Goal: Information Seeking & Learning: Learn about a topic

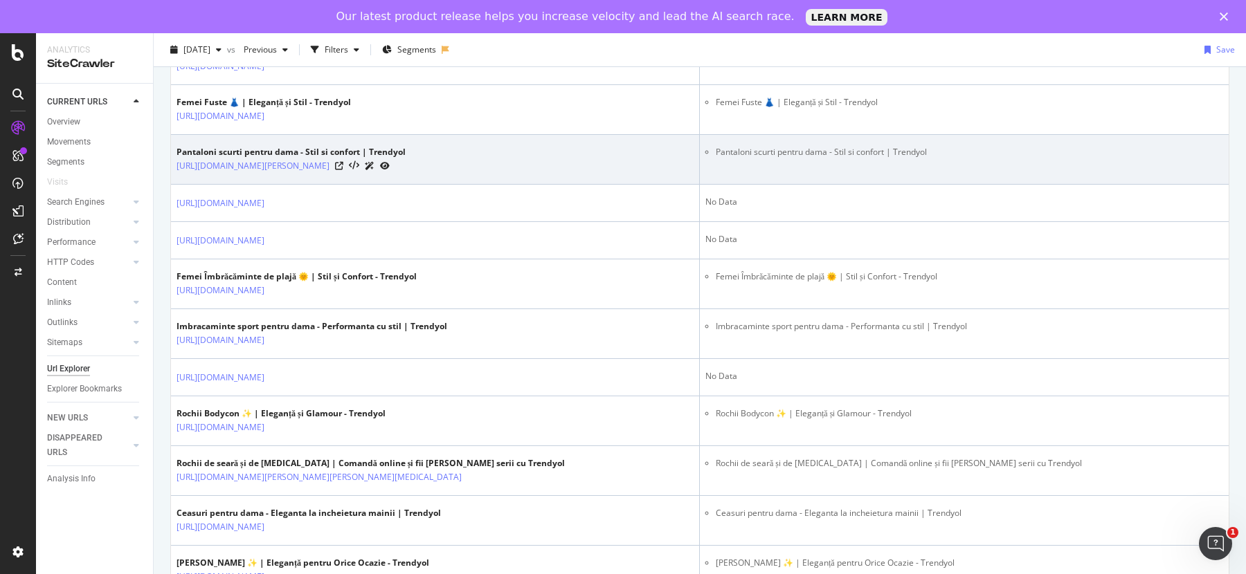
scroll to position [473, 0]
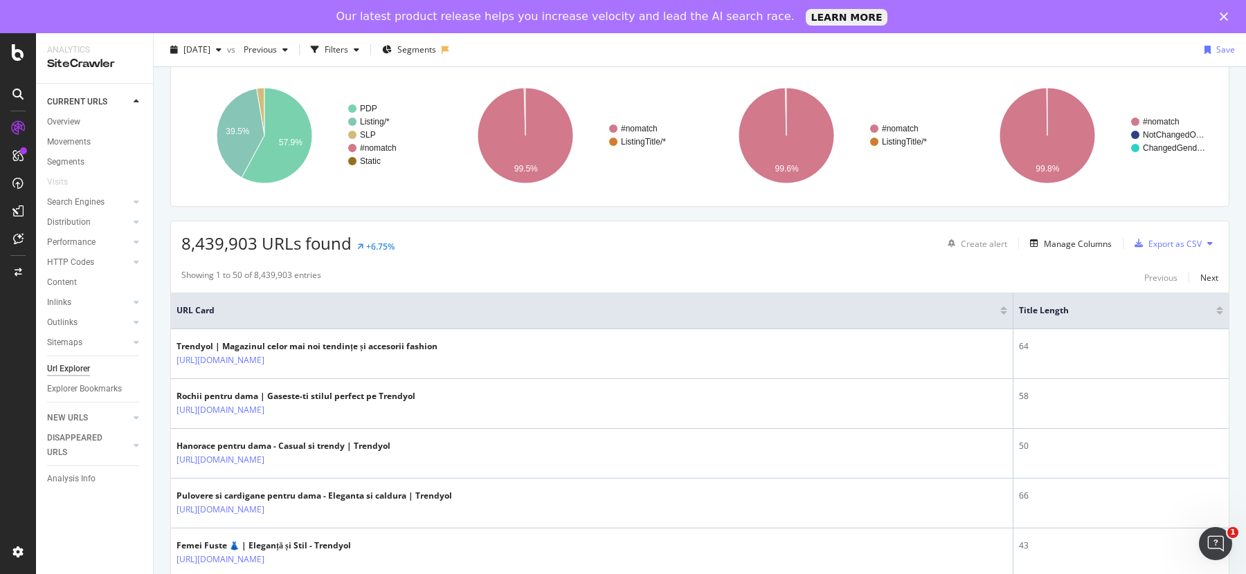
scroll to position [98, 0]
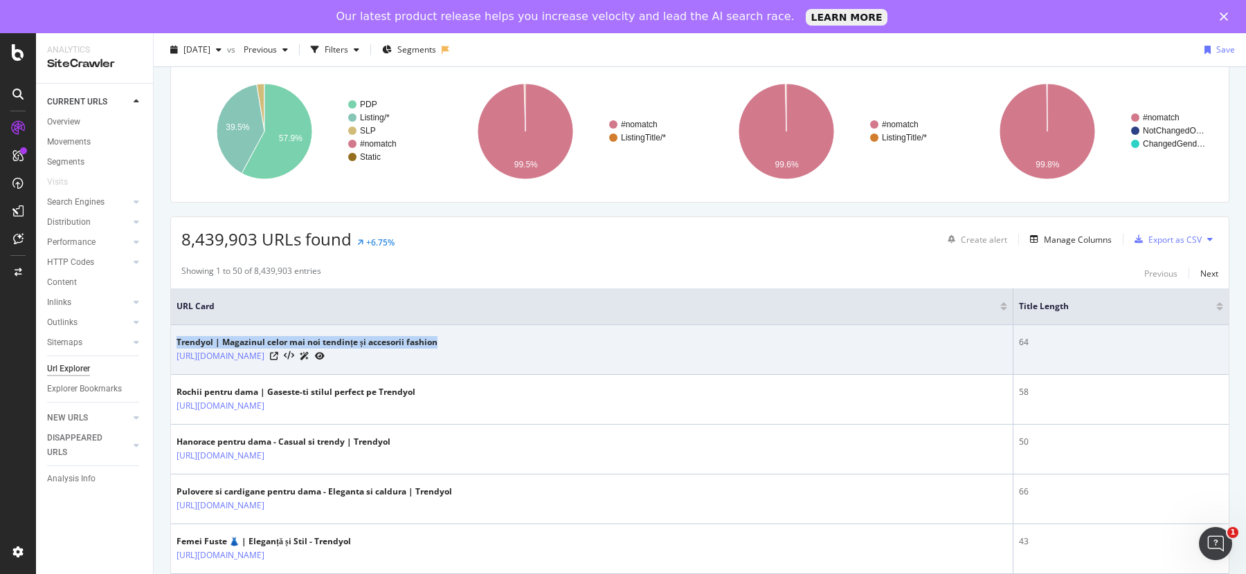
drag, startPoint x: 176, startPoint y: 338, endPoint x: 447, endPoint y: 337, distance: 270.6
click at [447, 338] on div "Trendyol | Magazinul celor mai noi tendințe și accesorii fashion https://www.tr…" at bounding box center [591, 349] width 830 height 27
copy div "Trendyol | Magazinul celor mai noi tendințe și accesorii fashion"
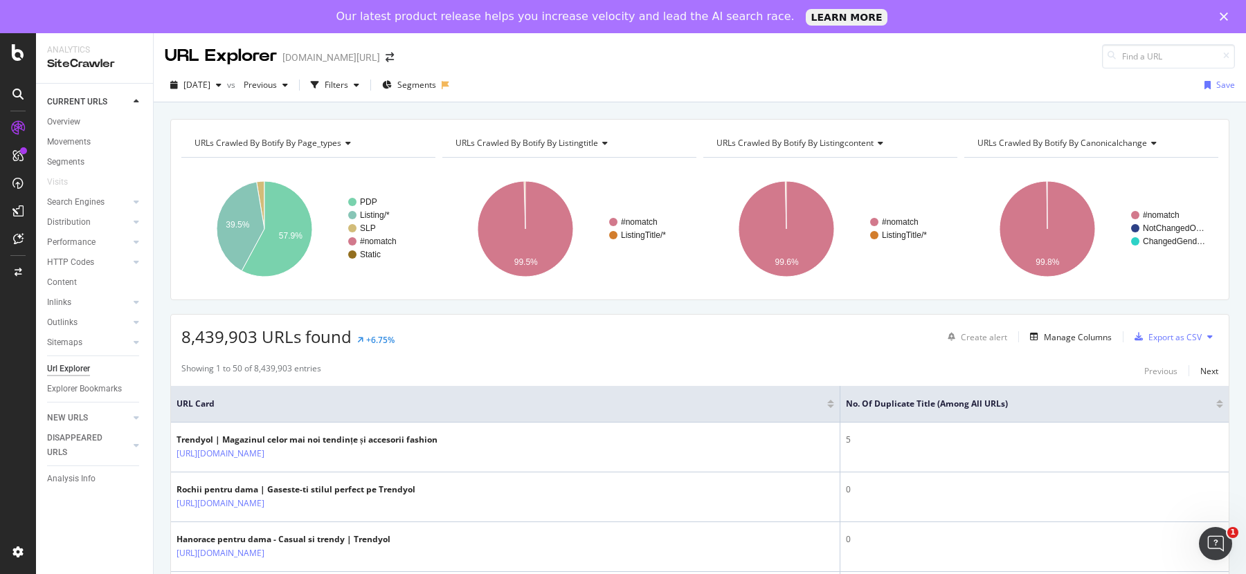
scroll to position [68, 0]
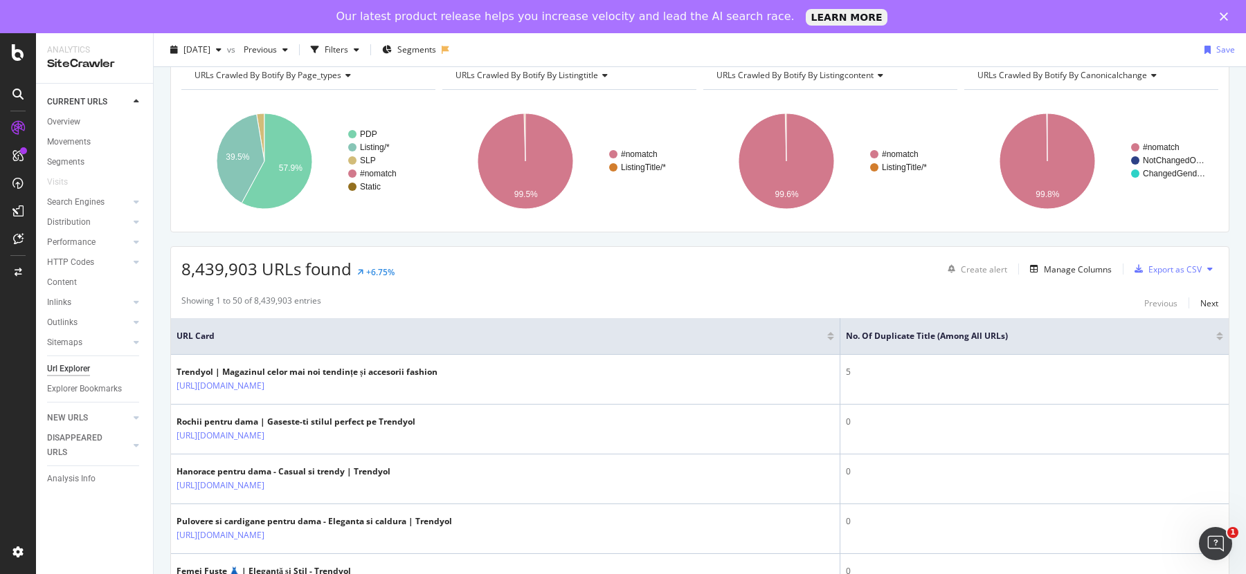
click at [1218, 337] on div at bounding box center [1219, 338] width 7 height 3
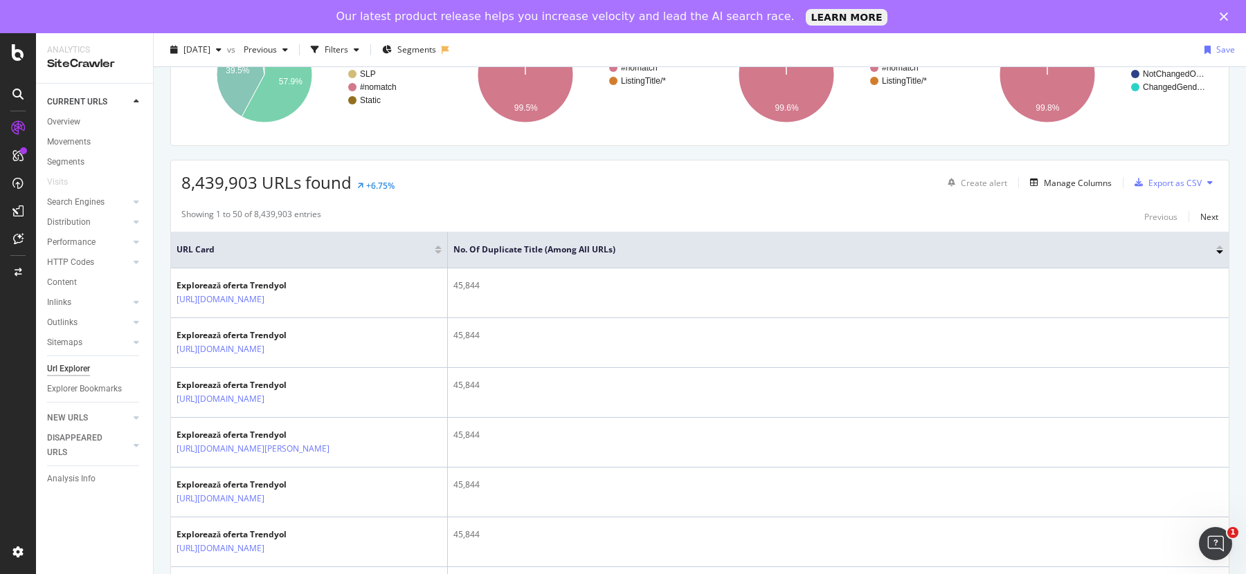
scroll to position [156, 0]
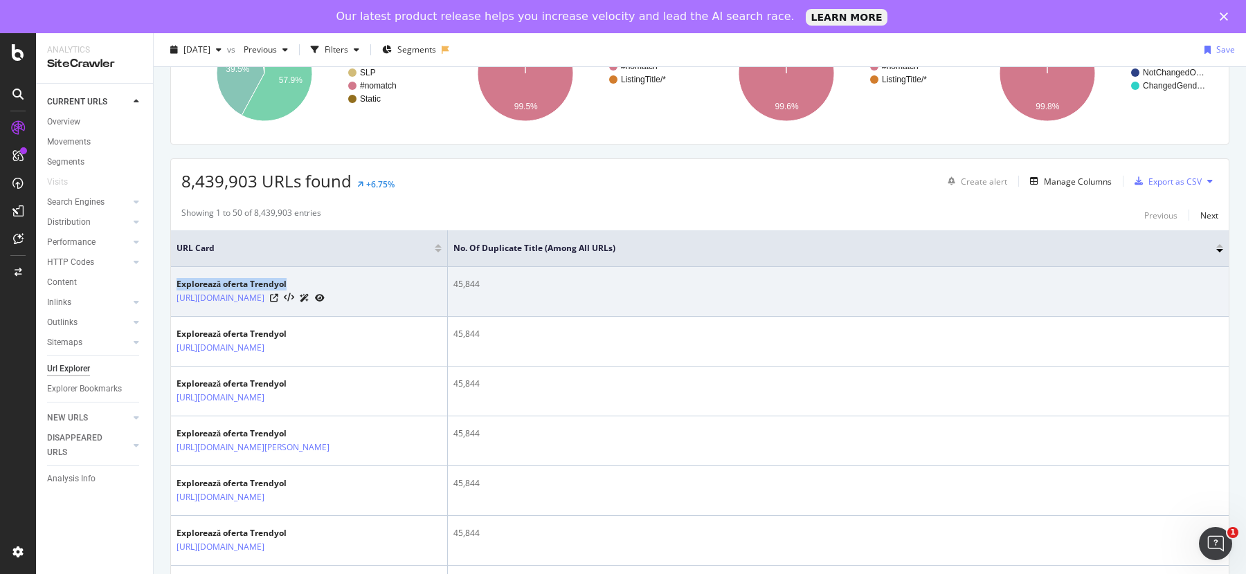
drag, startPoint x: 178, startPoint y: 279, endPoint x: 306, endPoint y: 277, distance: 128.0
click at [306, 278] on div "Explorează oferta Trendyol" at bounding box center [250, 284] width 148 height 12
click at [251, 302] on link "[URL][DOMAIN_NAME]" at bounding box center [220, 298] width 88 height 14
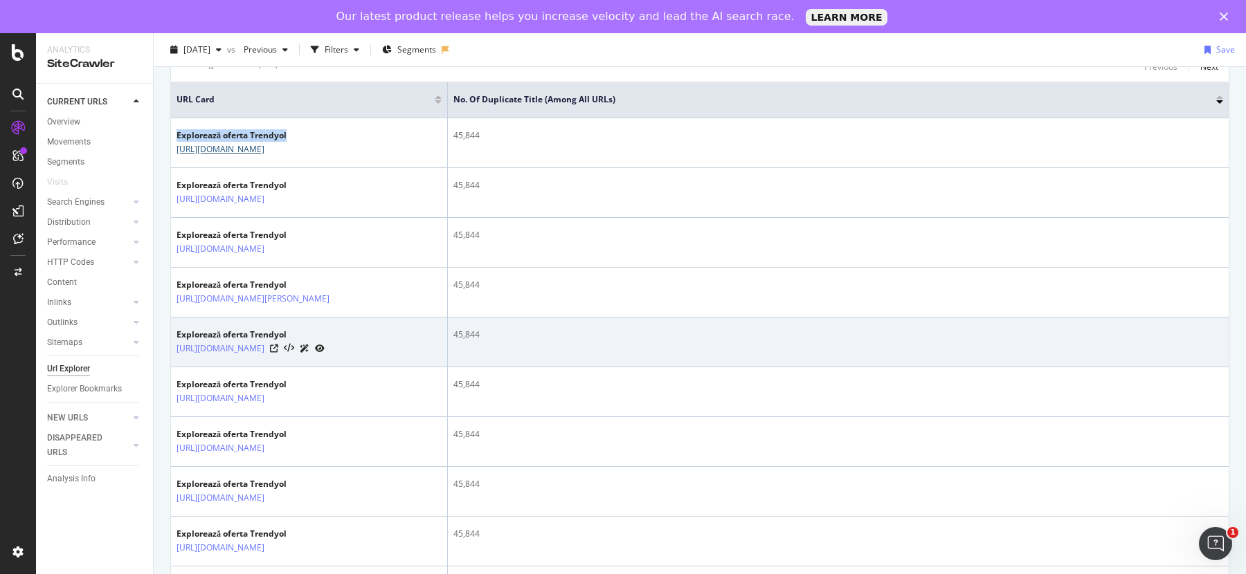
scroll to position [304, 0]
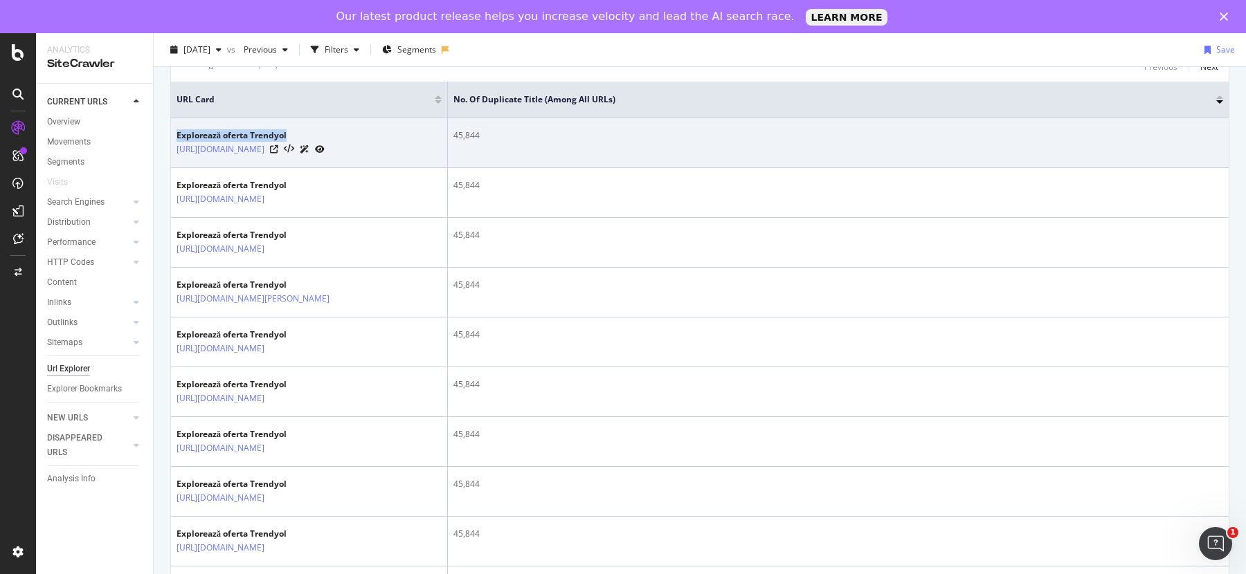
click at [230, 138] on div "Explorează oferta Trendyol" at bounding box center [250, 135] width 148 height 12
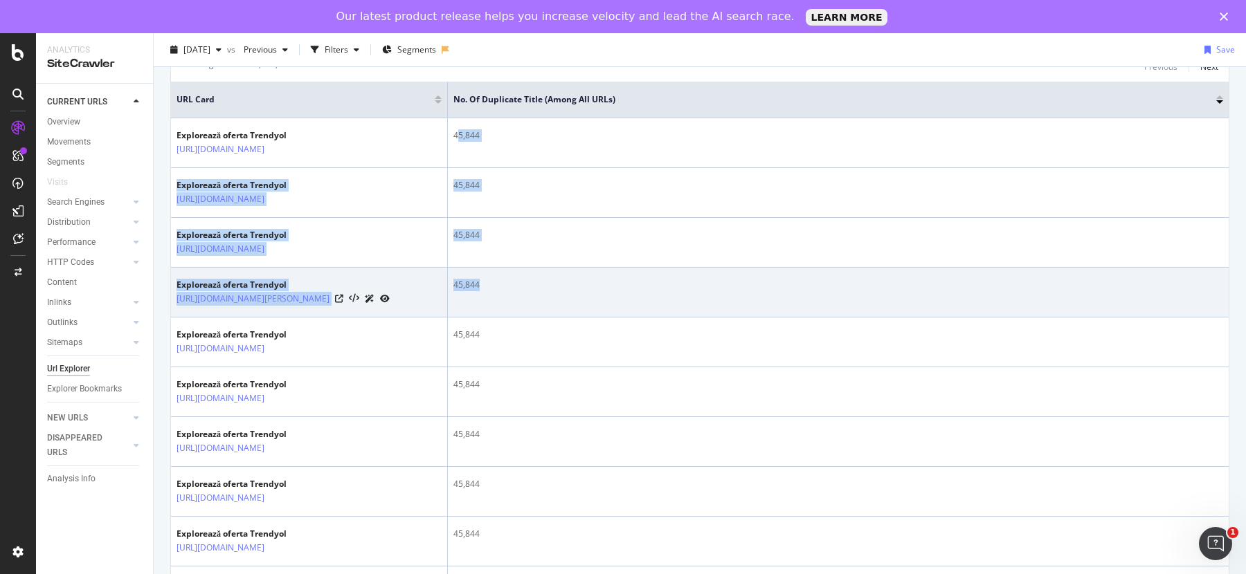
drag, startPoint x: 455, startPoint y: 131, endPoint x: 500, endPoint y: 346, distance: 219.9
click at [500, 318] on td "45,844" at bounding box center [838, 293] width 781 height 50
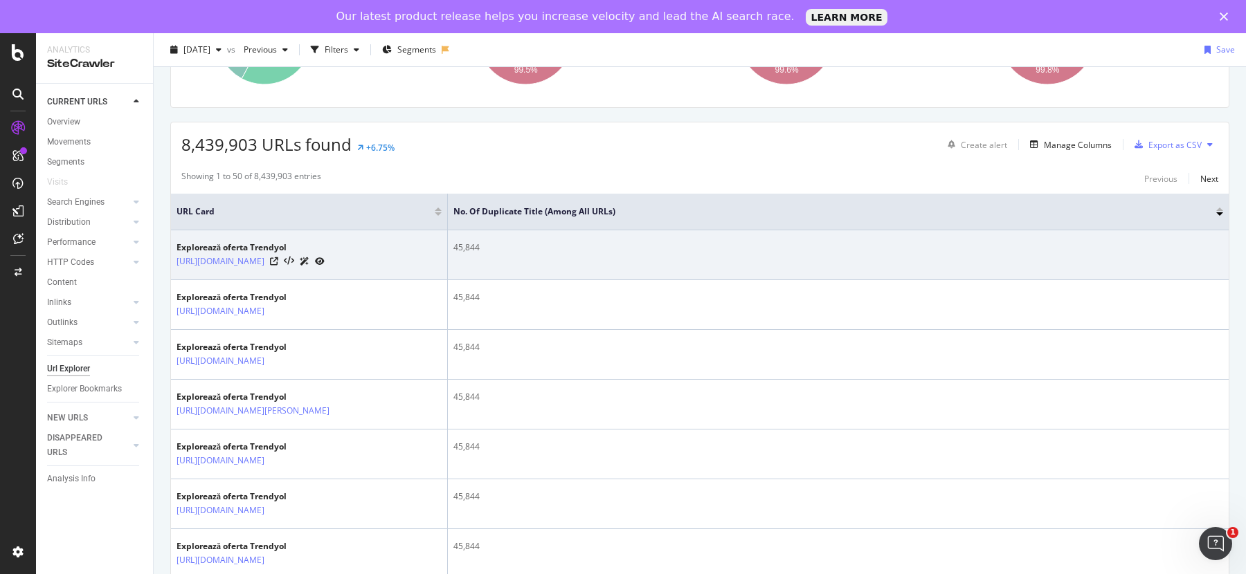
scroll to position [189, 0]
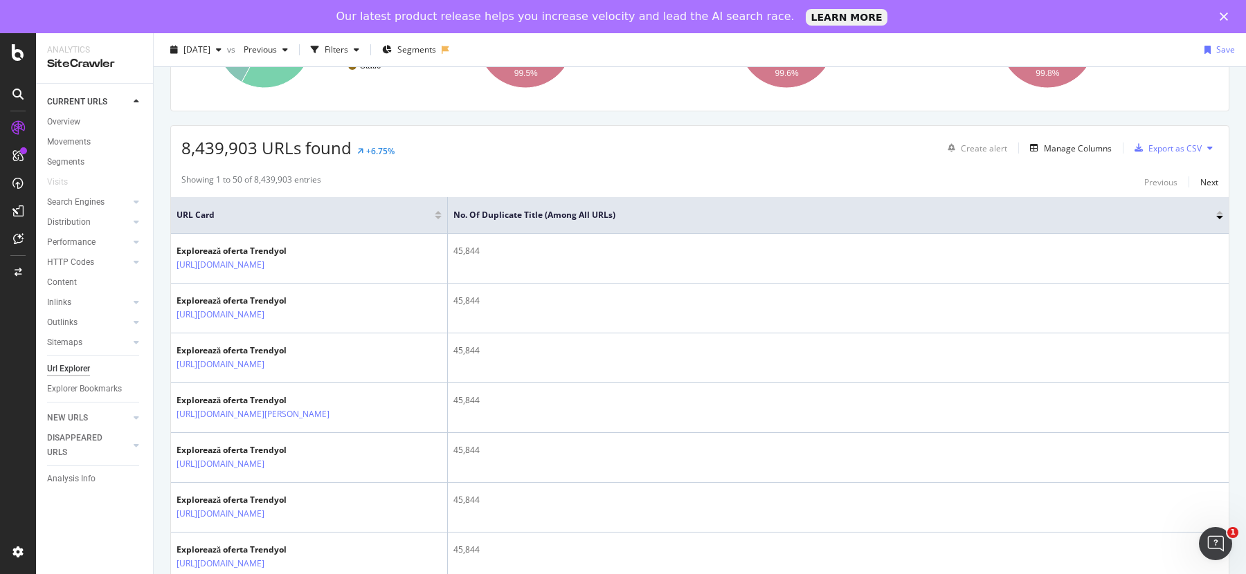
click at [1219, 216] on div at bounding box center [1219, 217] width 7 height 3
click at [1220, 217] on div at bounding box center [1219, 217] width 7 height 3
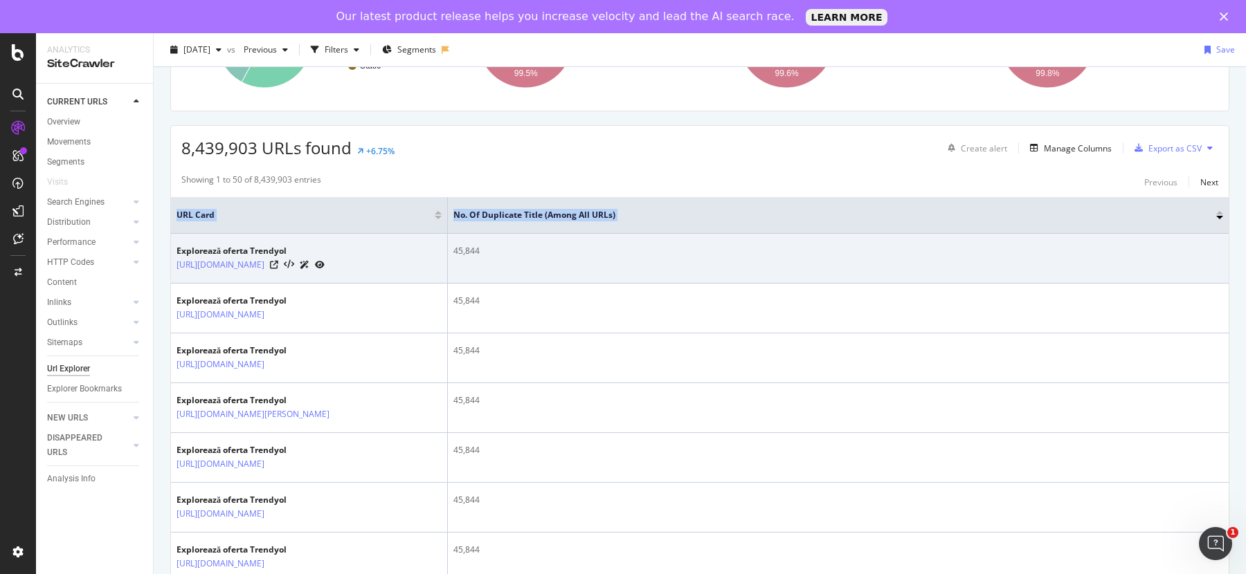
drag, startPoint x: 170, startPoint y: 250, endPoint x: 271, endPoint y: 240, distance: 101.6
click at [455, 245] on div "45,844" at bounding box center [837, 251] width 769 height 12
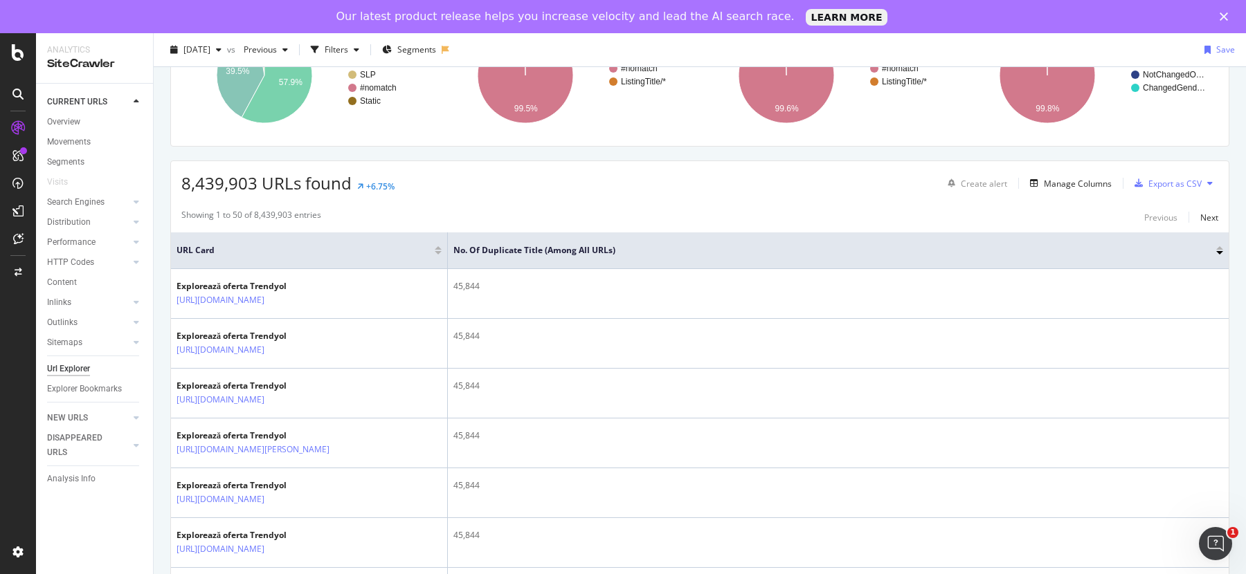
scroll to position [0, 0]
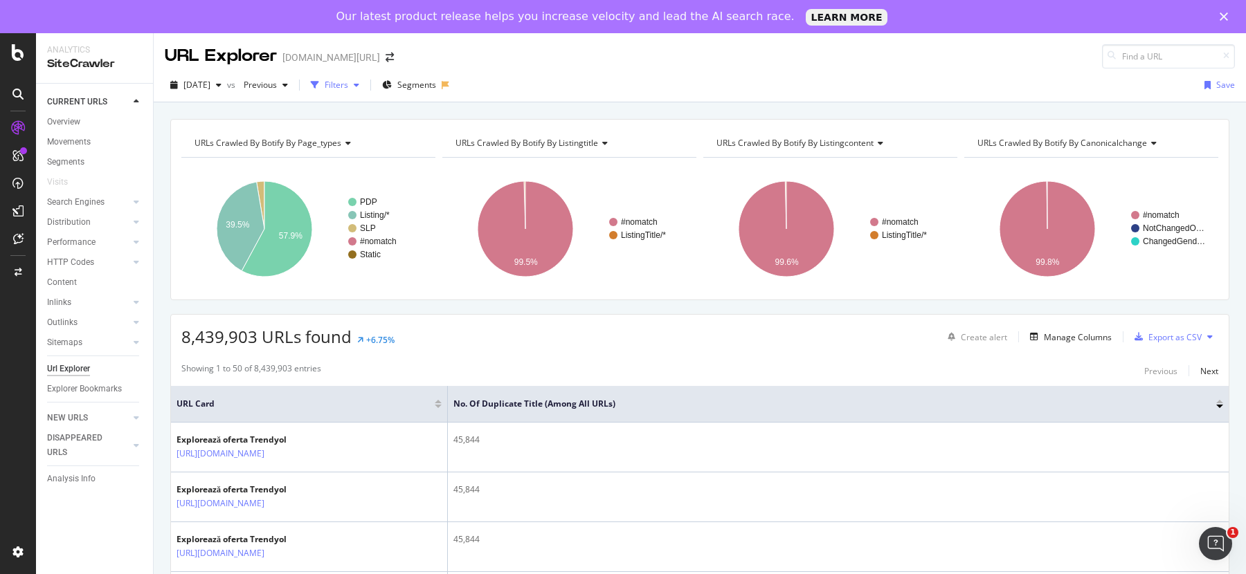
click at [348, 86] on div "Filters" at bounding box center [337, 85] width 24 height 12
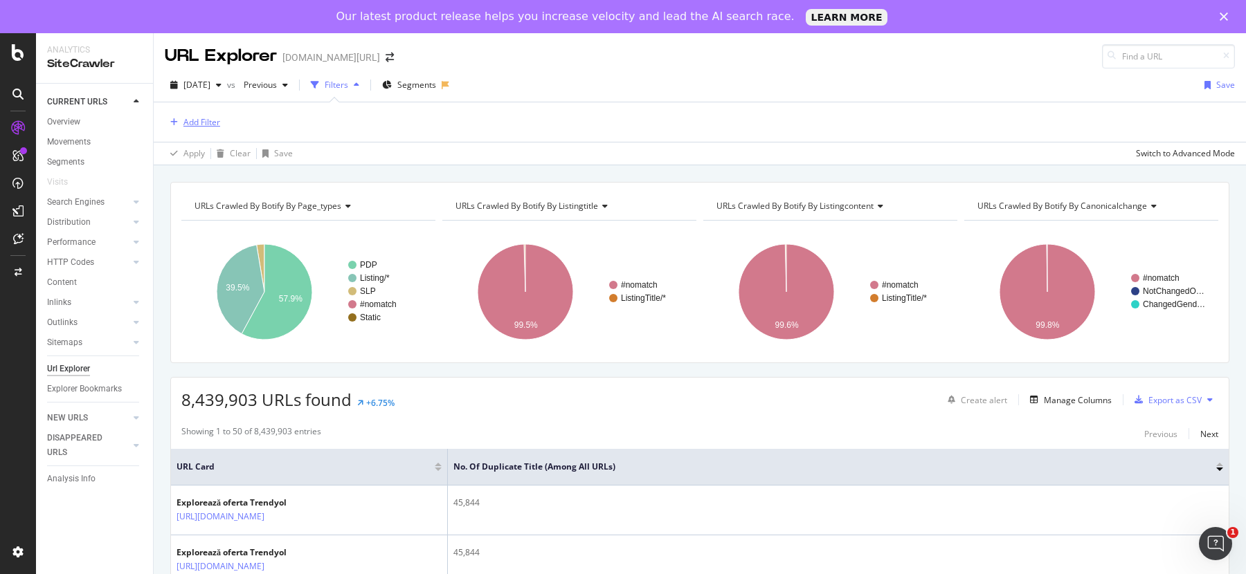
click at [206, 129] on button "Add Filter" at bounding box center [192, 122] width 55 height 17
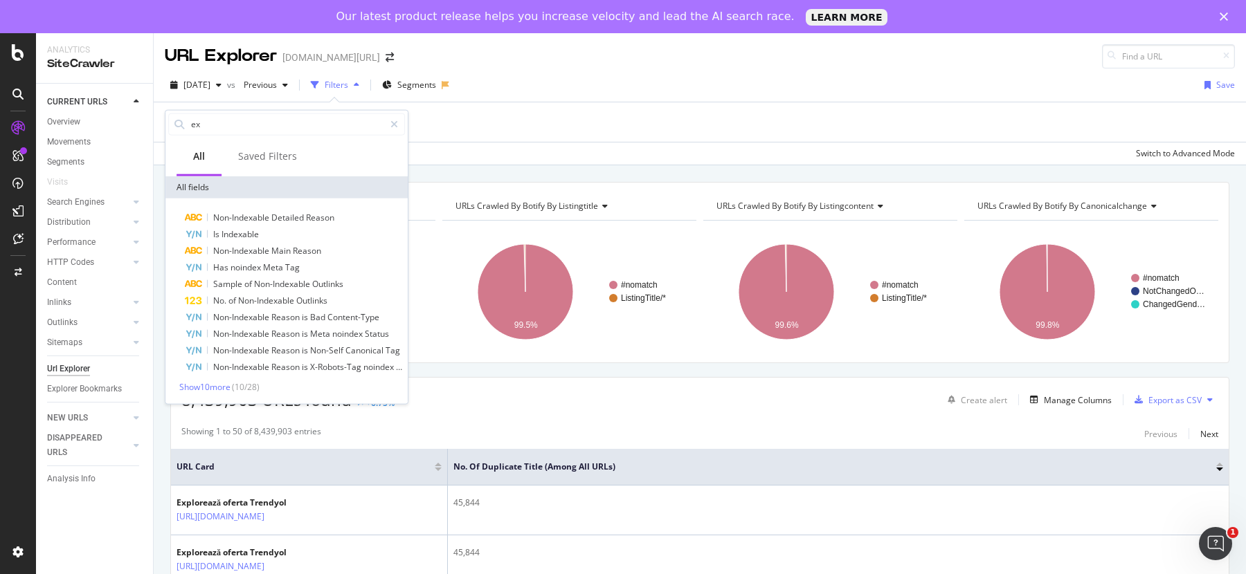
type input "e"
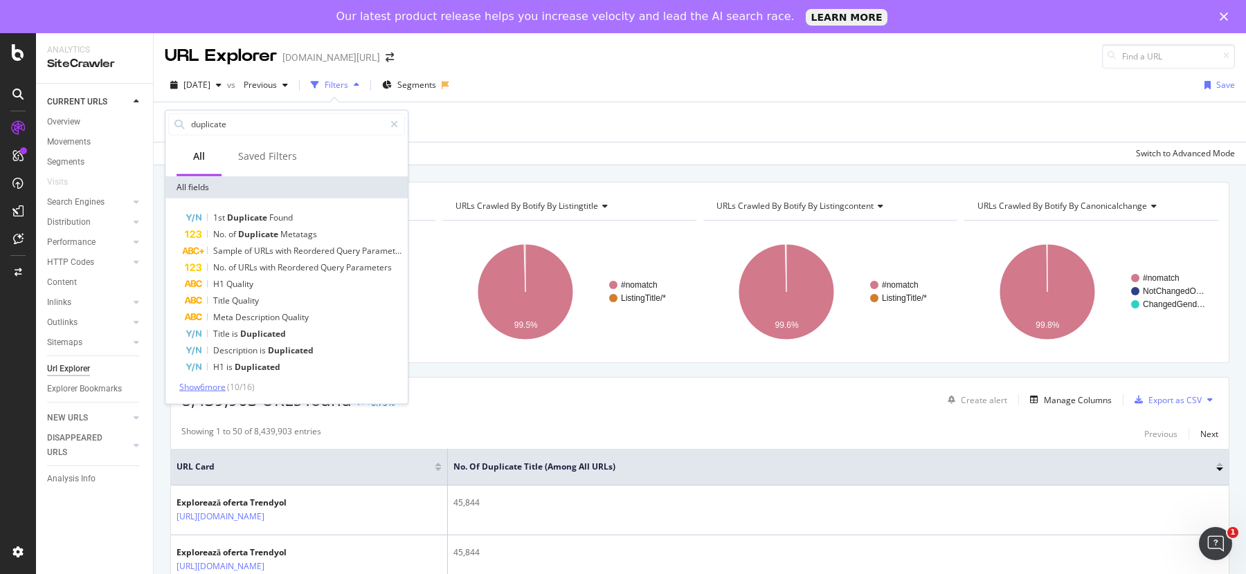
type input "duplicate"
click at [216, 388] on span "Show 6 more" at bounding box center [202, 387] width 46 height 12
click at [1055, 399] on div "Manage Columns" at bounding box center [1078, 400] width 68 height 12
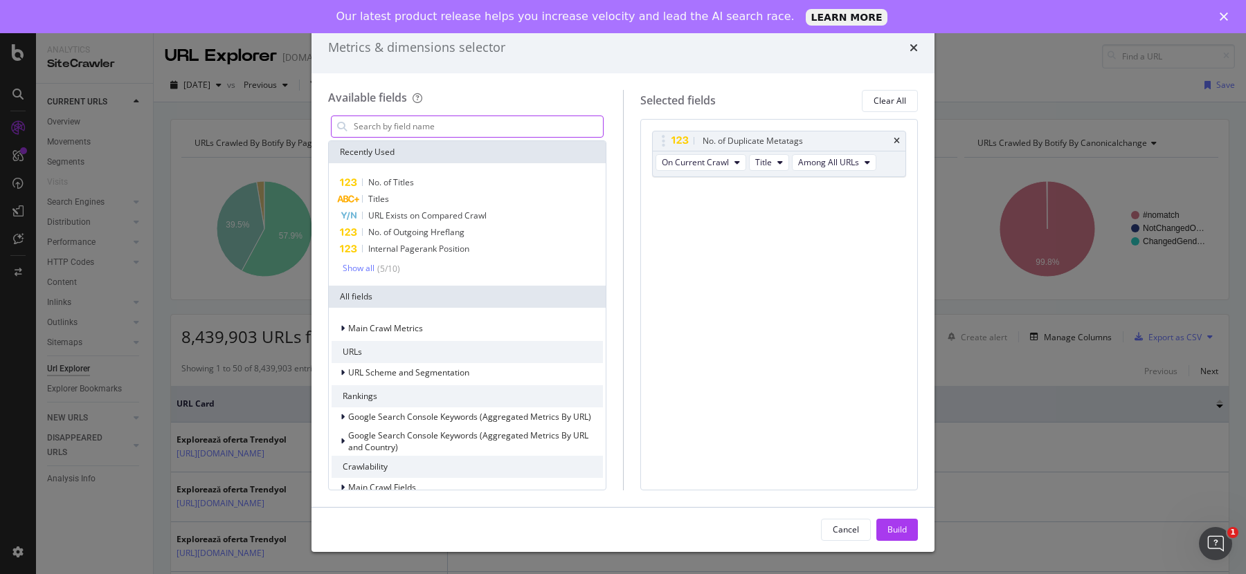
click at [507, 134] on input "modal" at bounding box center [477, 126] width 250 height 21
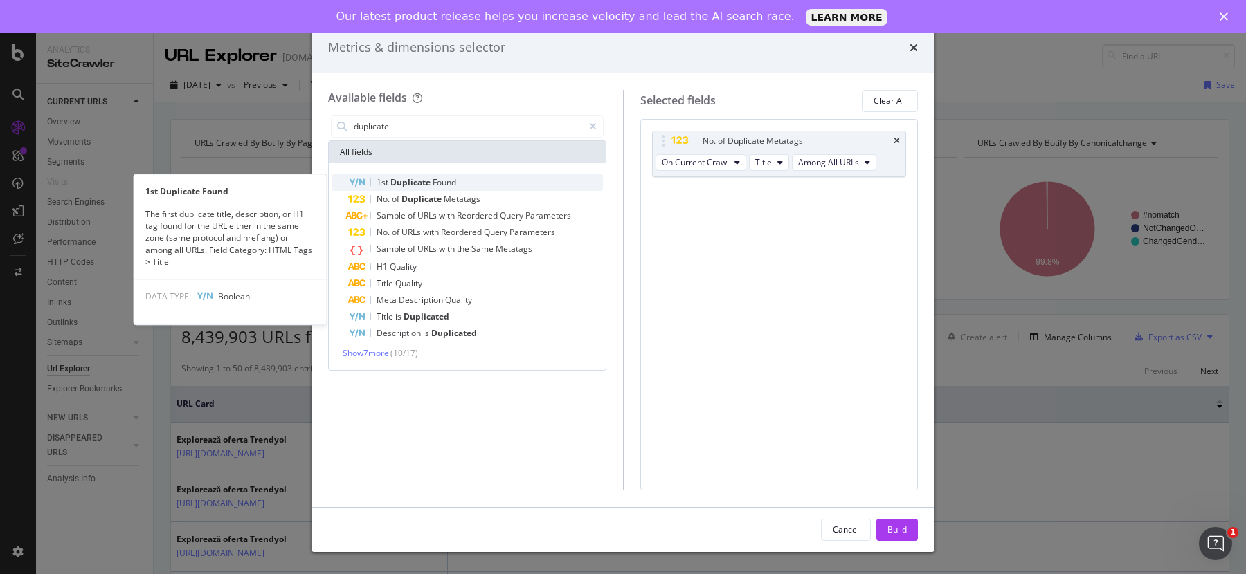
type input "duplicate"
click at [435, 179] on span "Found" at bounding box center [444, 182] width 24 height 12
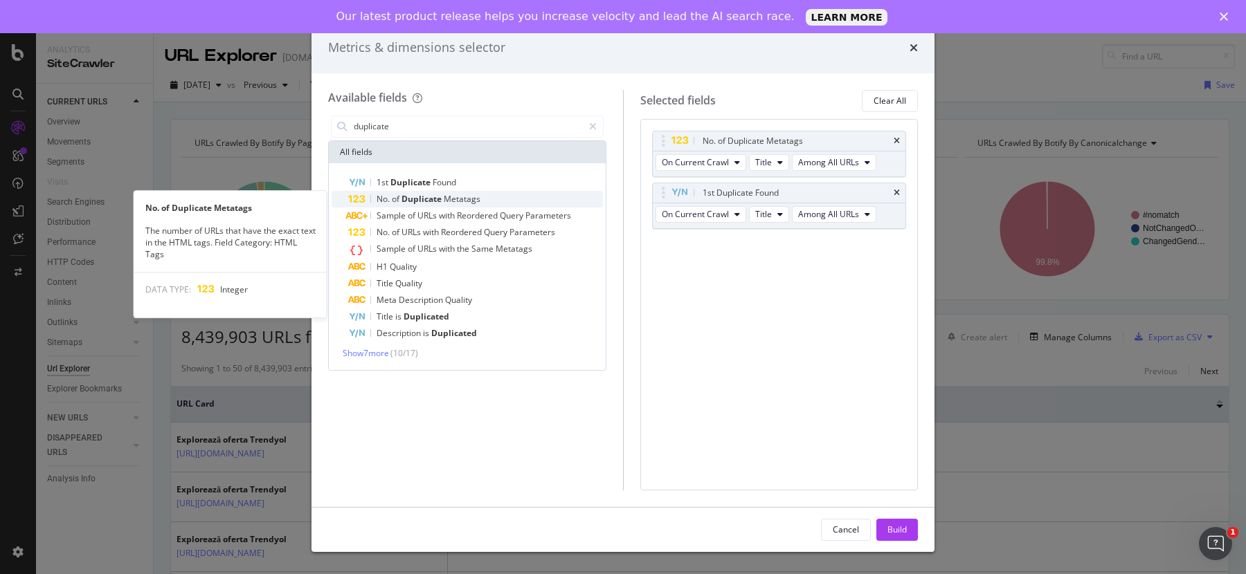
click at [427, 197] on span "Duplicate" at bounding box center [422, 199] width 42 height 12
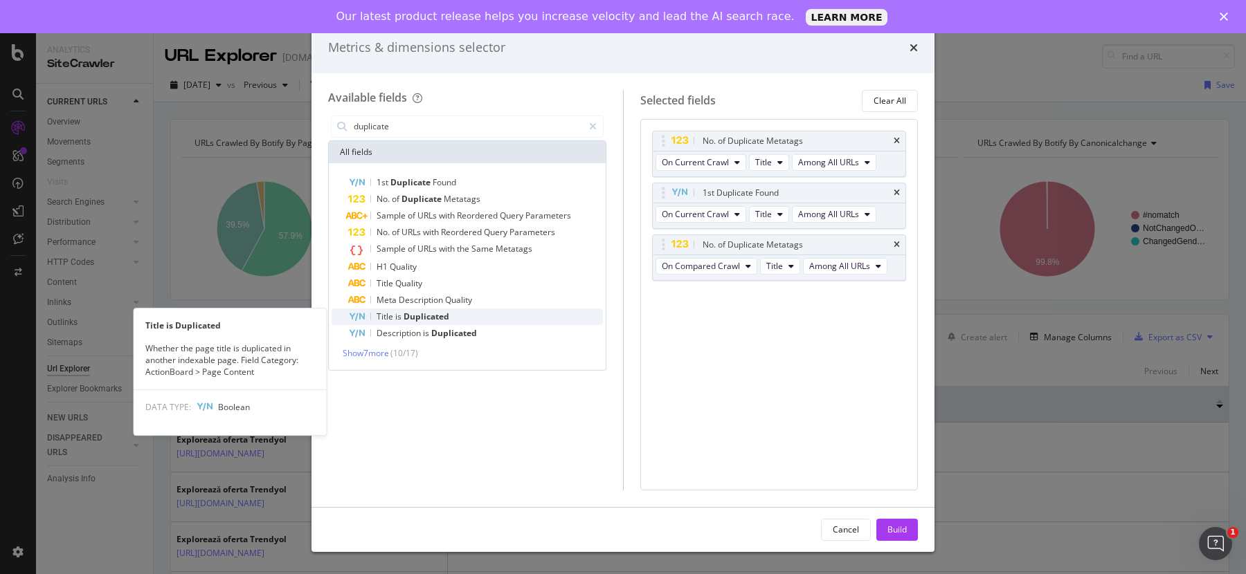
click at [410, 311] on span "Duplicated" at bounding box center [426, 317] width 46 height 12
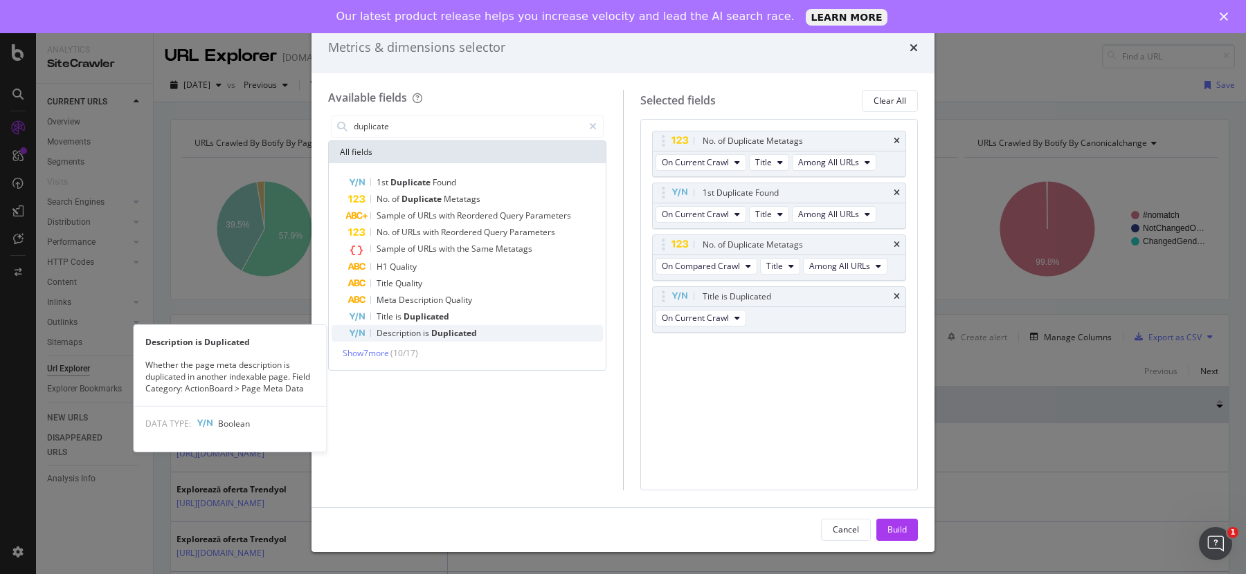
click at [410, 333] on span "Description" at bounding box center [399, 333] width 46 height 12
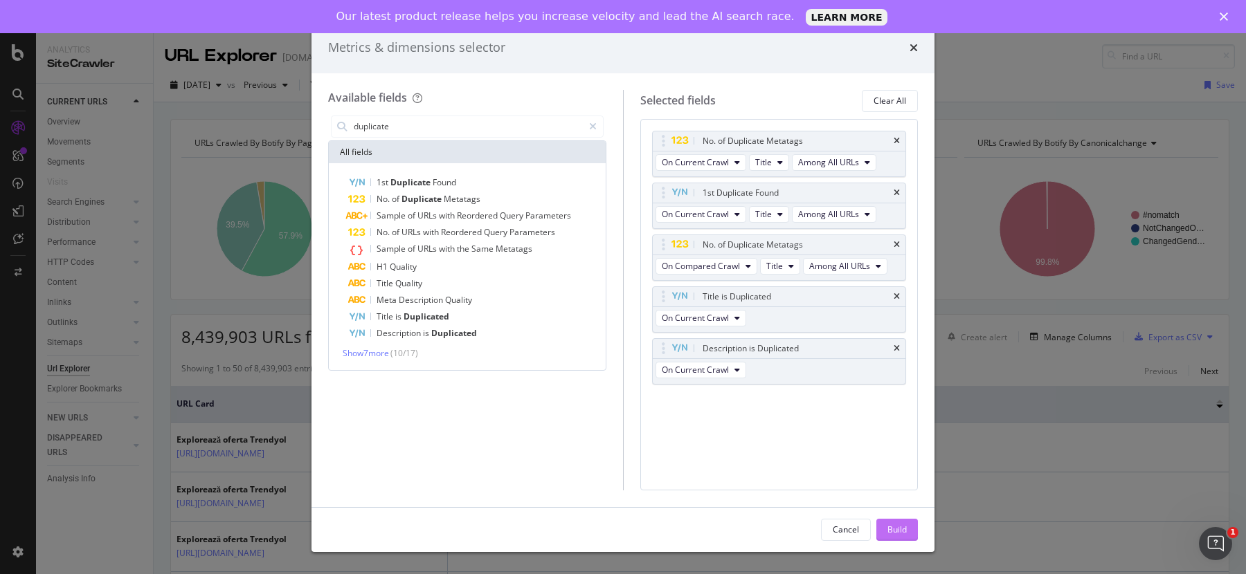
click at [899, 521] on div "Build" at bounding box center [896, 530] width 19 height 21
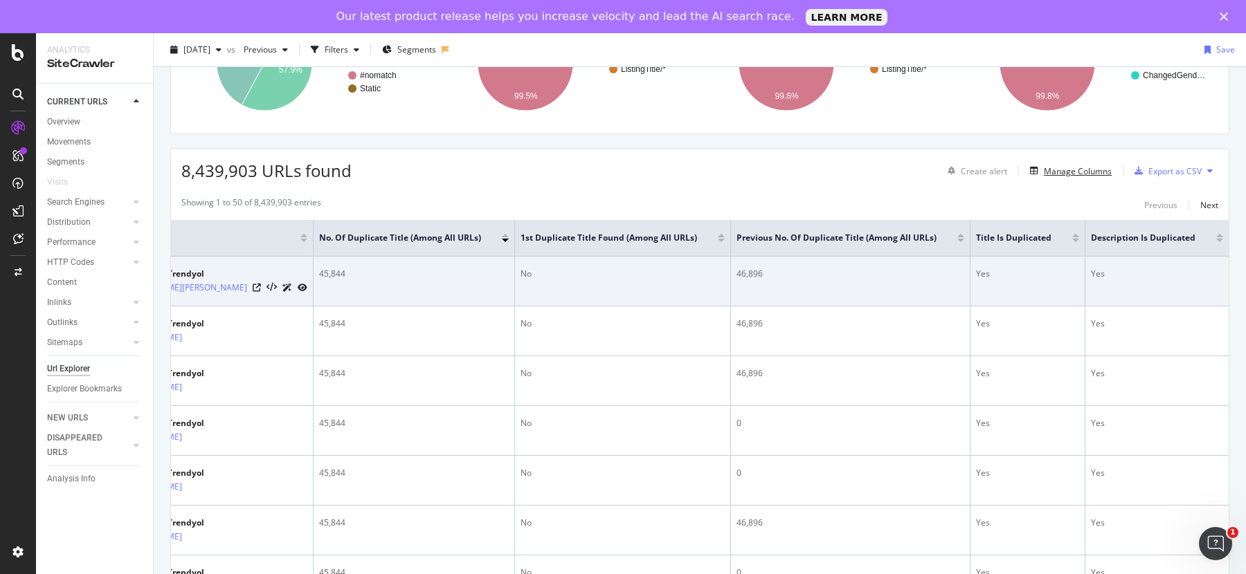
scroll to position [0, 198]
drag, startPoint x: 1122, startPoint y: 272, endPoint x: 1108, endPoint y: 262, distance: 17.3
click at [1108, 262] on td "Yes" at bounding box center [1156, 282] width 143 height 50
click at [1108, 264] on td "Yes" at bounding box center [1156, 282] width 143 height 50
drag, startPoint x: 1113, startPoint y: 274, endPoint x: 713, endPoint y: 269, distance: 399.3
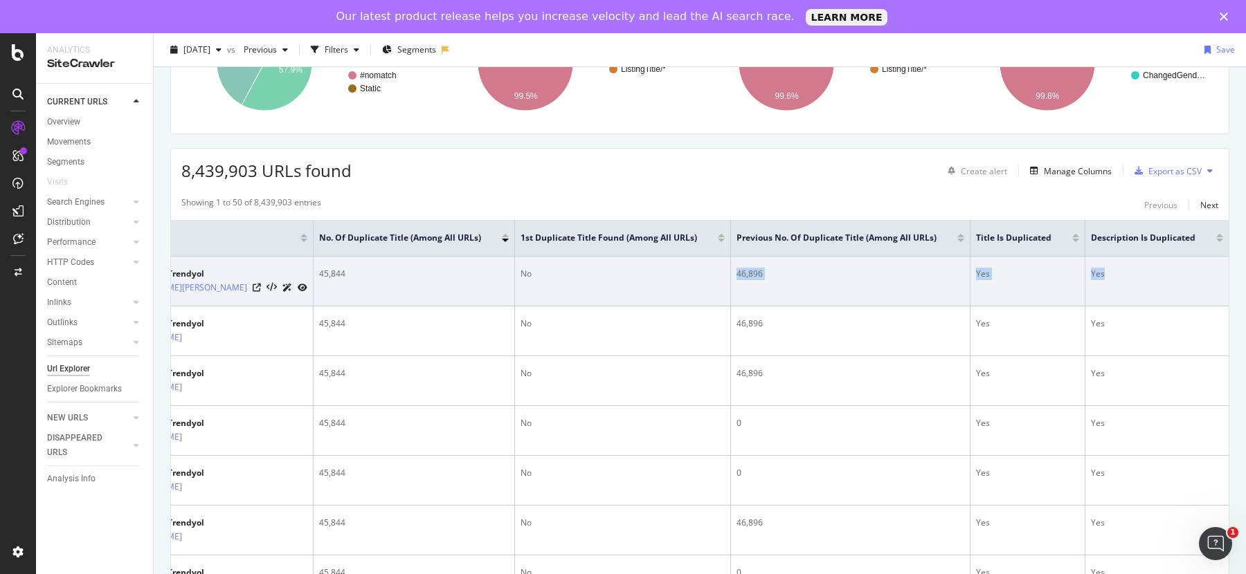
click at [713, 269] on tr "Explorează oferta Trendyol https://www.trendyol.com/ro/genius-store-bleumarin-b…" at bounding box center [659, 282] width 1140 height 50
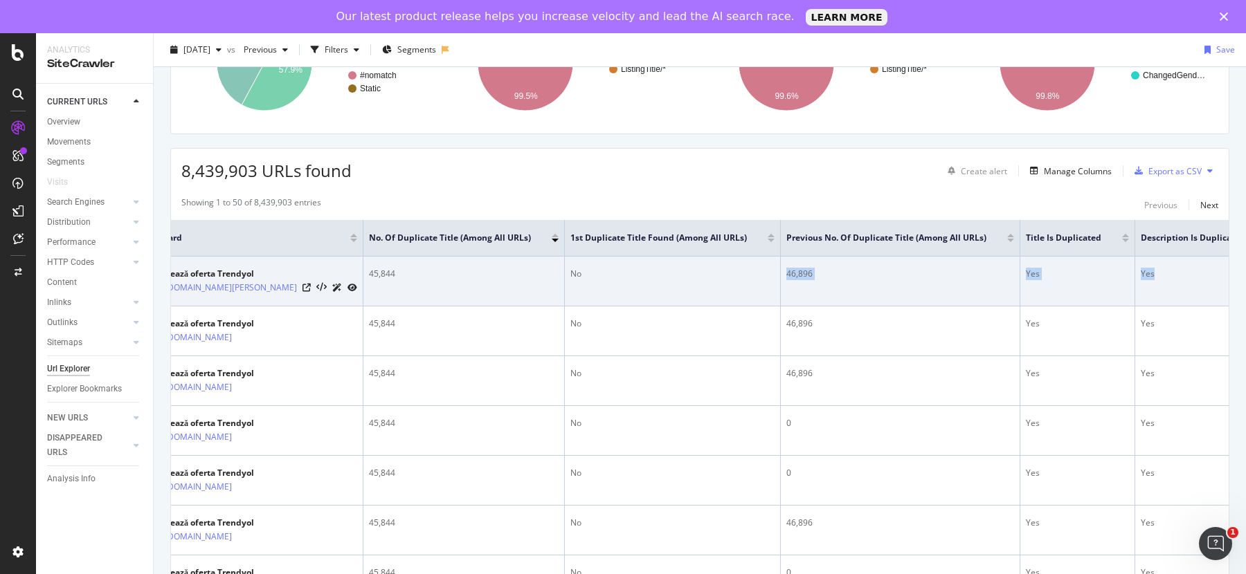
scroll to position [0, 0]
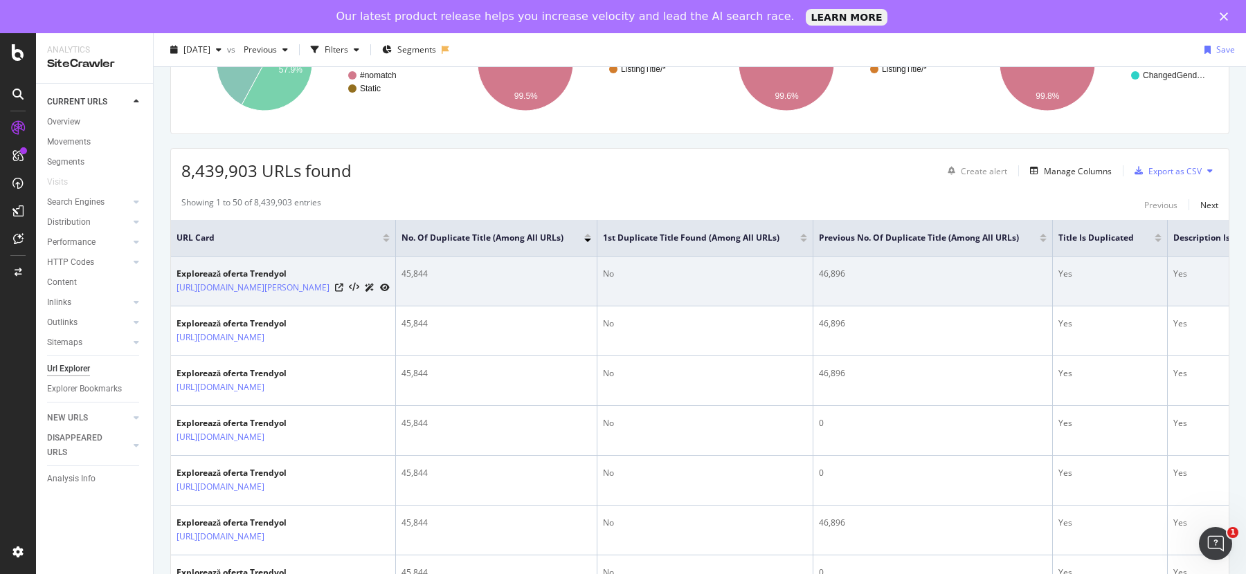
click at [597, 283] on td "45,844" at bounding box center [496, 282] width 201 height 50
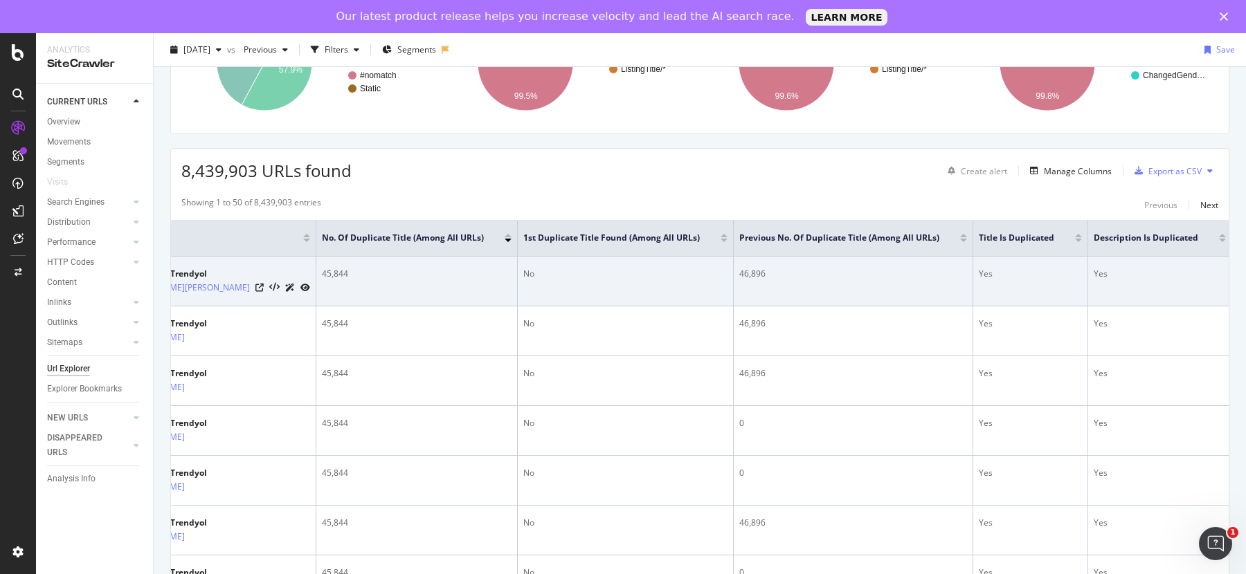
scroll to position [0, 4]
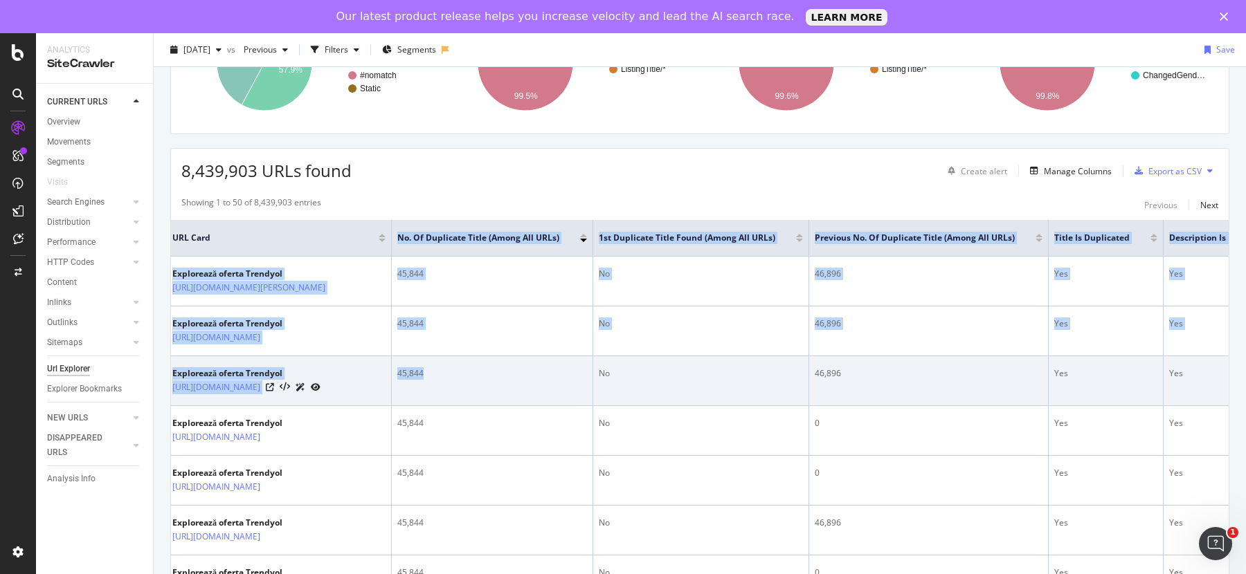
drag, startPoint x: 516, startPoint y: 238, endPoint x: 557, endPoint y: 394, distance: 161.1
click at [557, 394] on td "45,844" at bounding box center [492, 381] width 201 height 50
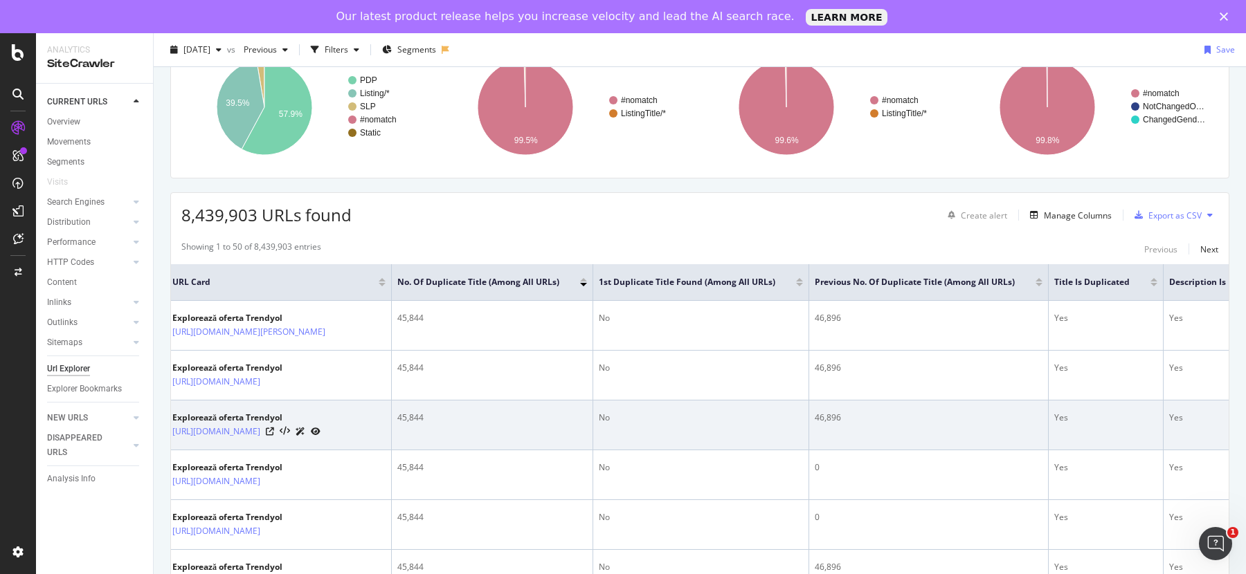
scroll to position [120, 0]
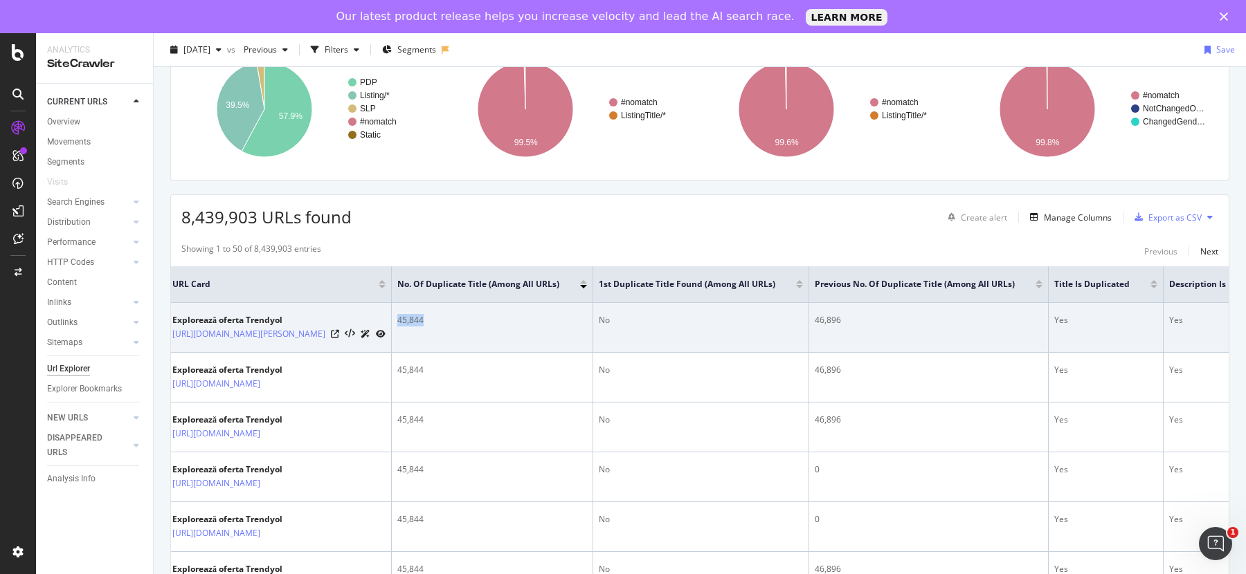
drag, startPoint x: 549, startPoint y: 322, endPoint x: 520, endPoint y: 319, distance: 29.2
click at [518, 320] on div "45,844" at bounding box center [492, 320] width 190 height 12
drag, startPoint x: 199, startPoint y: 320, endPoint x: 322, endPoint y: 308, distance: 123.1
click at [322, 310] on td "Explorează oferta Trendyol https://www.trendyol.com/ro/genius-store-bleumarin-b…" at bounding box center [279, 328] width 225 height 50
click at [306, 314] on div "Explorează oferta Trendyol" at bounding box center [278, 320] width 213 height 12
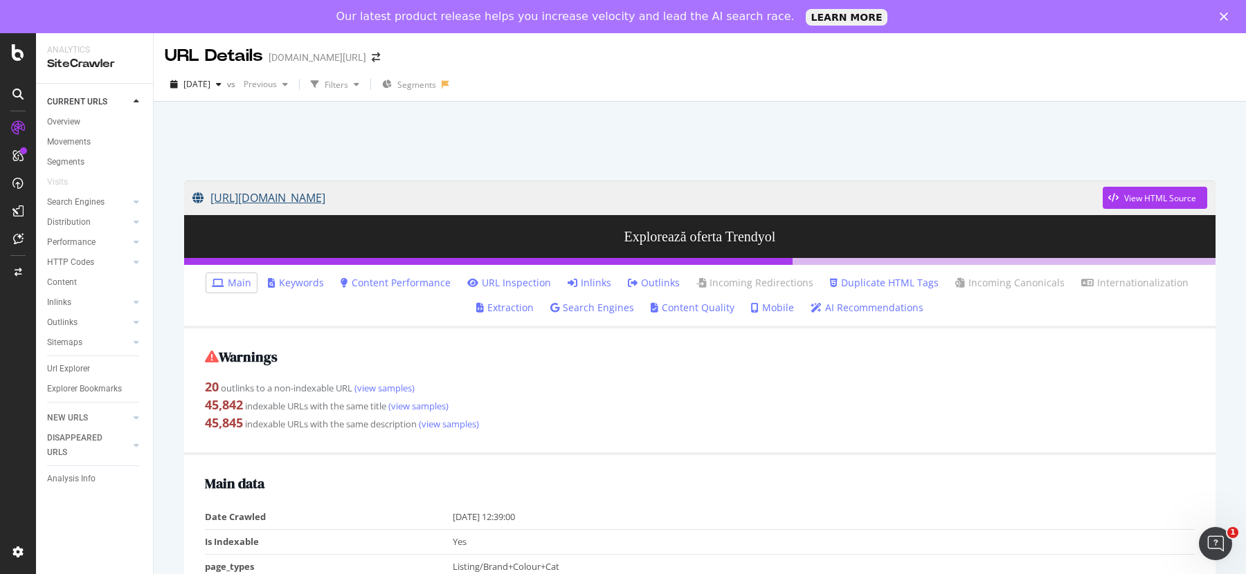
click at [299, 198] on link "[URL][DOMAIN_NAME]" at bounding box center [647, 198] width 910 height 35
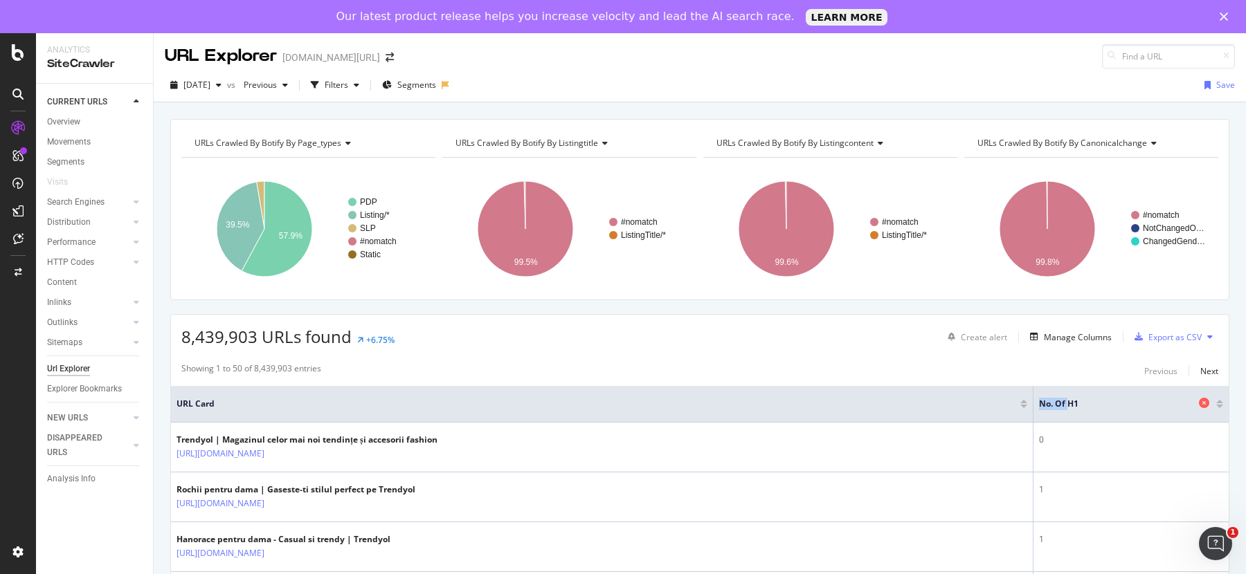
drag, startPoint x: 1041, startPoint y: 408, endPoint x: 1089, endPoint y: 402, distance: 48.8
click at [1079, 405] on span "No. of H1" at bounding box center [1117, 404] width 156 height 12
